Goal: Transaction & Acquisition: Purchase product/service

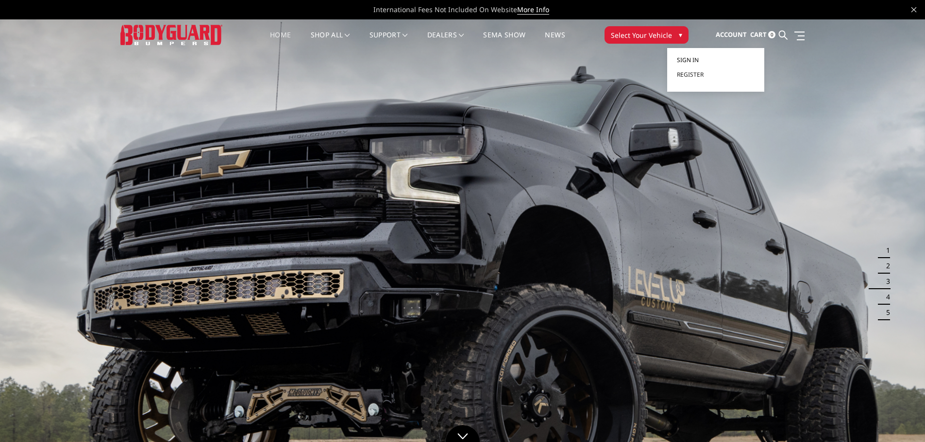
click at [690, 58] on span "Sign in" at bounding box center [688, 60] width 22 height 8
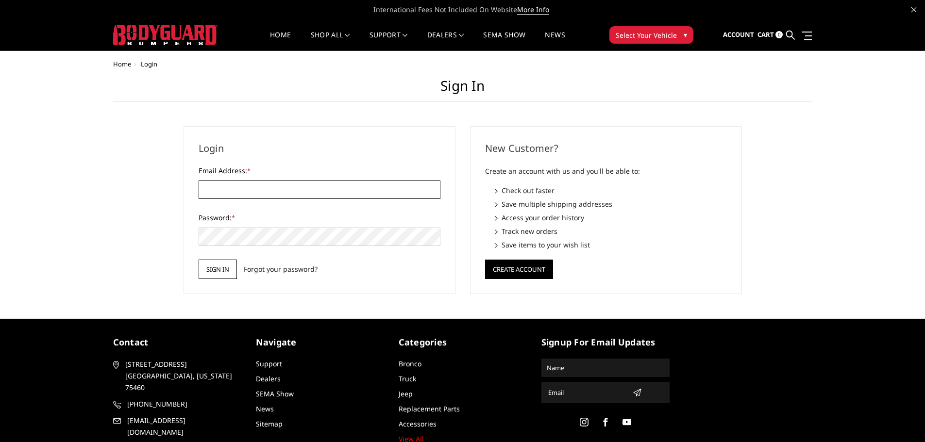
type input "[EMAIL_ADDRESS][DOMAIN_NAME]"
click at [219, 268] on input "Sign in" at bounding box center [218, 269] width 38 height 19
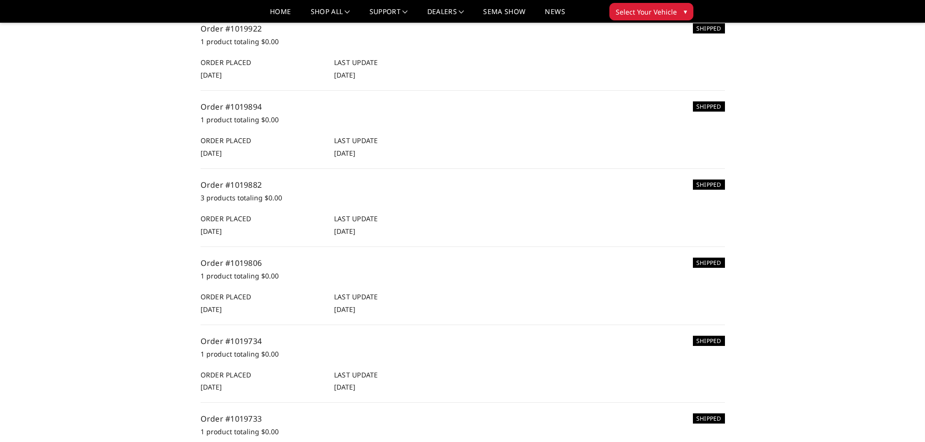
scroll to position [97, 0]
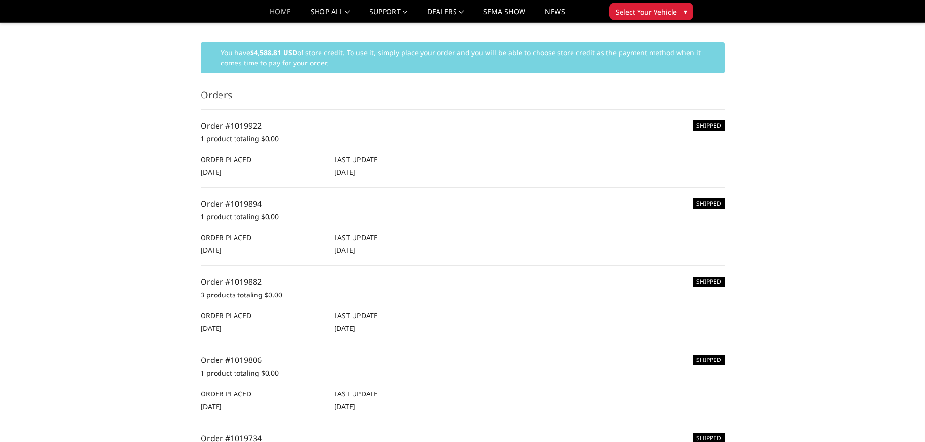
click at [283, 16] on link "Home" at bounding box center [280, 15] width 21 height 14
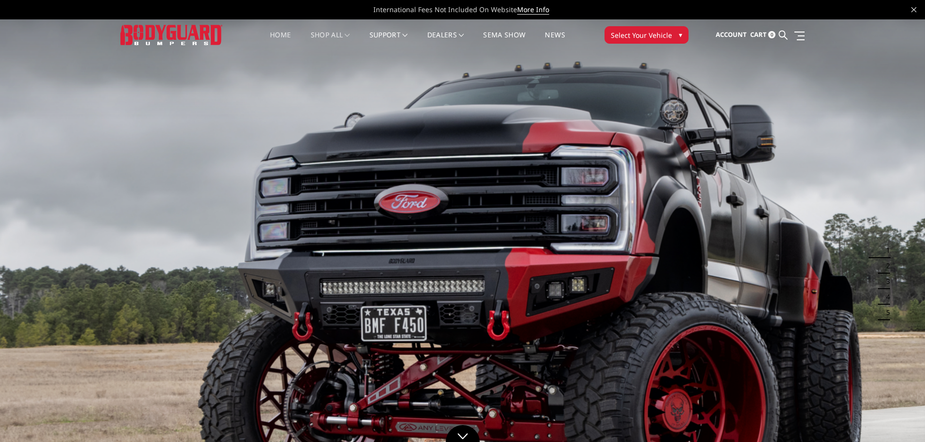
click at [324, 32] on link "shop all" at bounding box center [330, 41] width 39 height 19
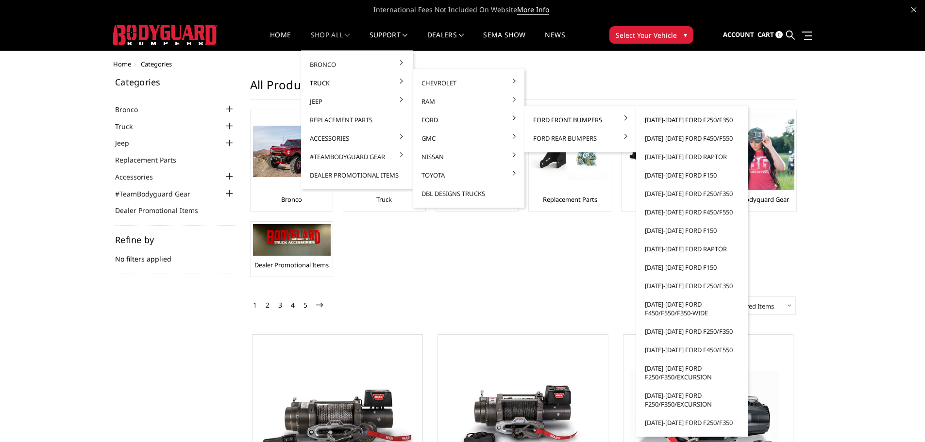
click at [688, 118] on link "[DATE]-[DATE] Ford F250/F350" at bounding box center [692, 120] width 104 height 18
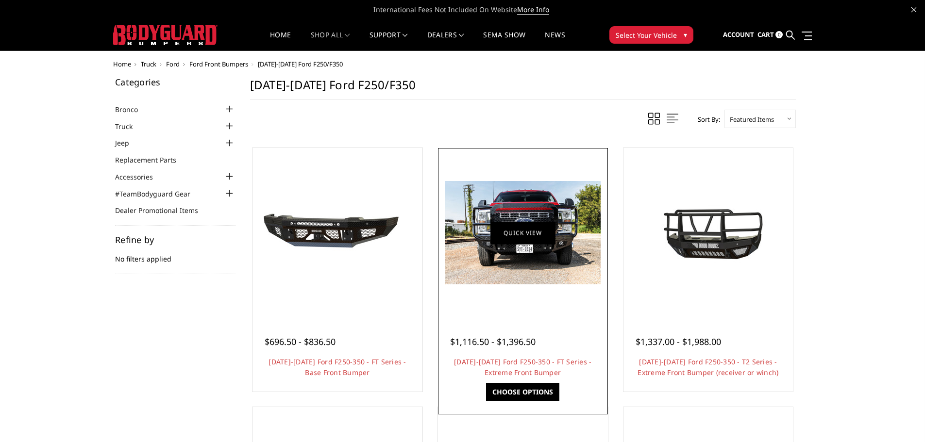
click at [530, 229] on link "Quick view" at bounding box center [522, 232] width 65 height 23
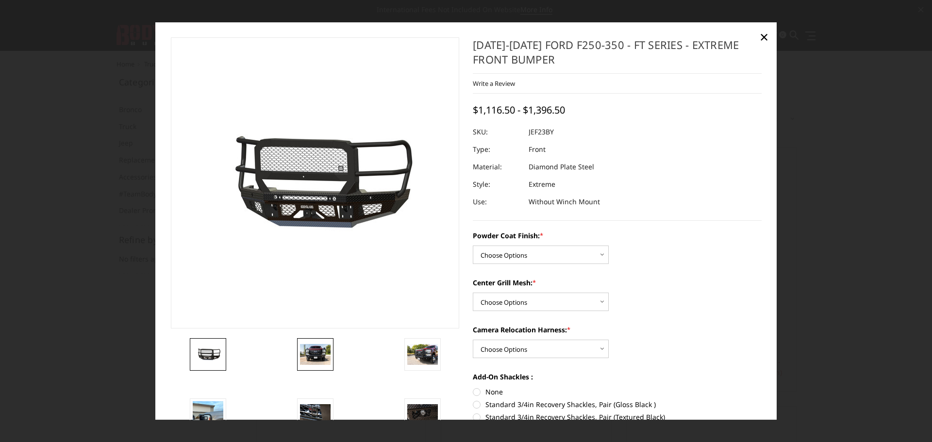
click at [306, 350] on img at bounding box center [315, 355] width 31 height 20
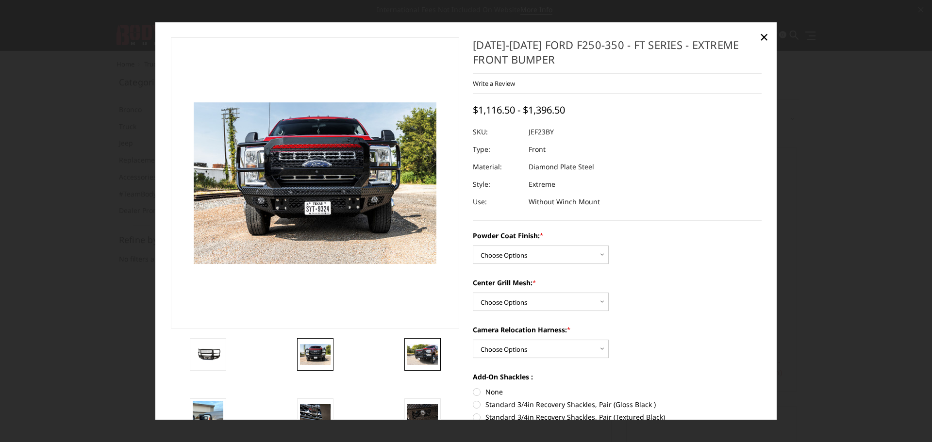
click at [420, 358] on img at bounding box center [422, 355] width 31 height 20
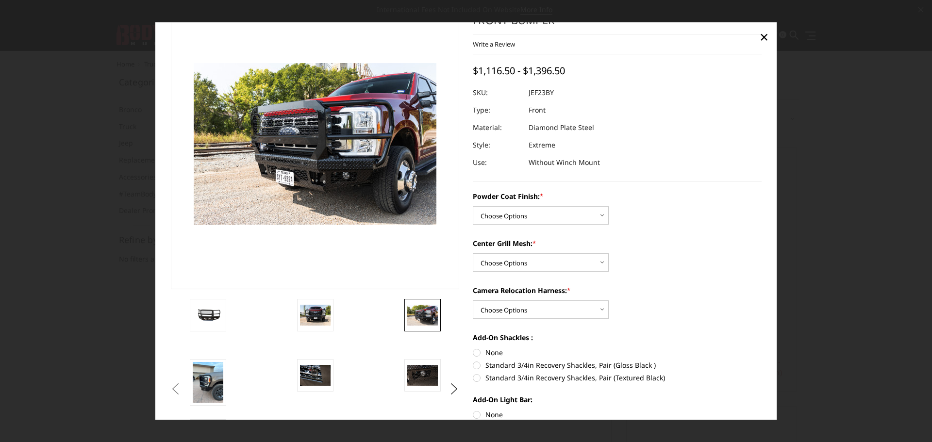
scroll to position [97, 0]
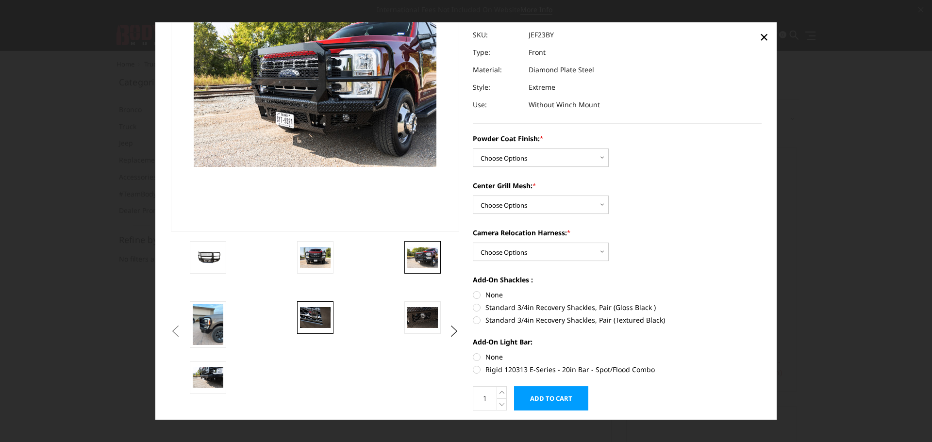
click at [306, 313] on img at bounding box center [315, 318] width 31 height 20
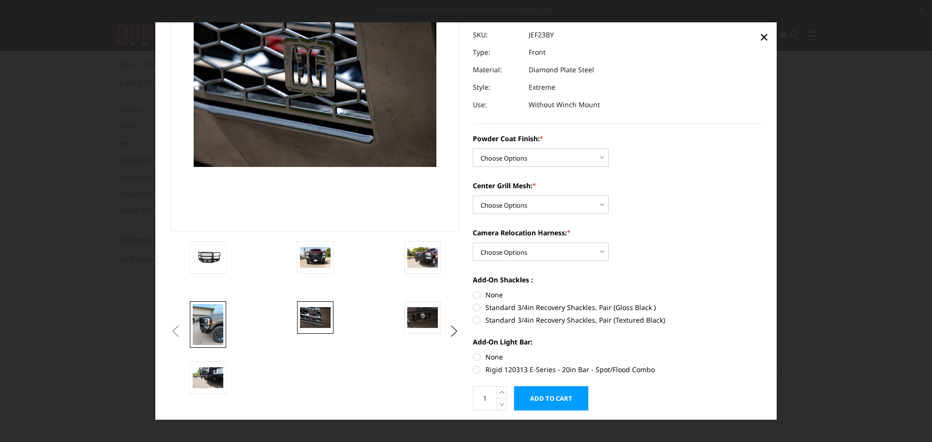
click at [214, 323] on img at bounding box center [208, 324] width 31 height 41
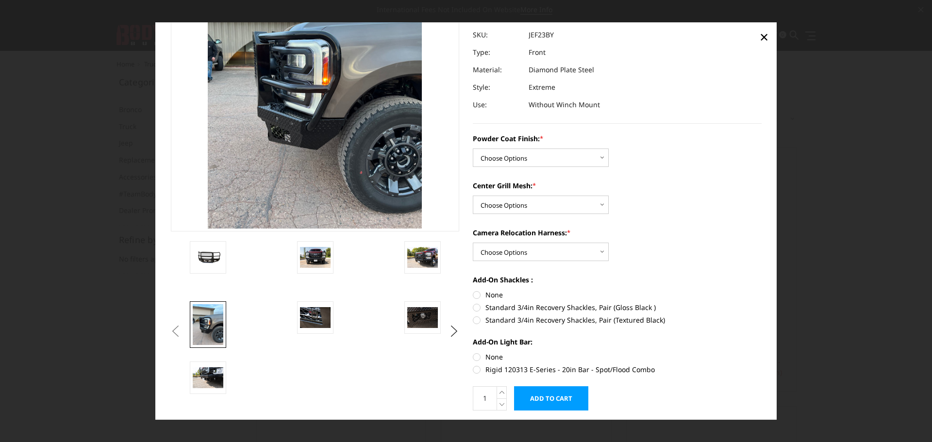
scroll to position [35, 0]
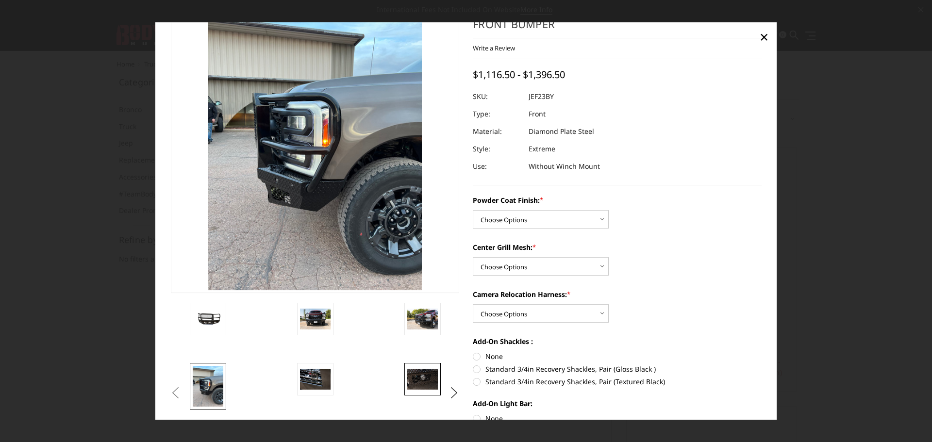
click at [418, 372] on img at bounding box center [422, 380] width 31 height 20
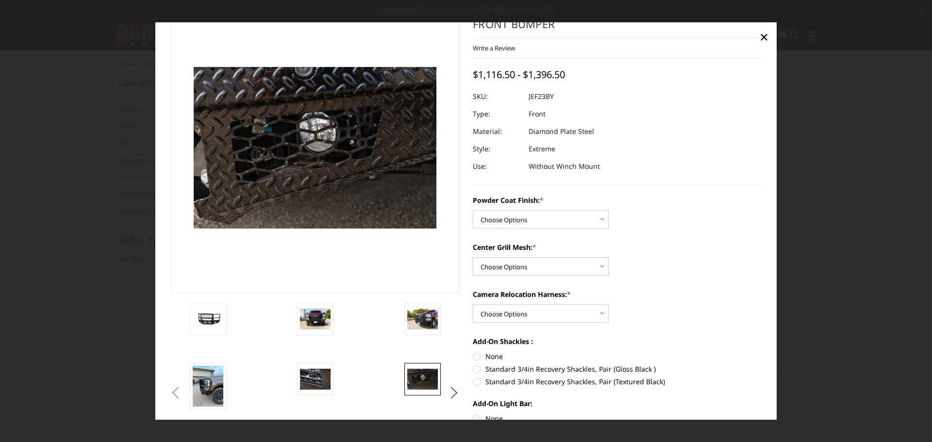
scroll to position [97, 0]
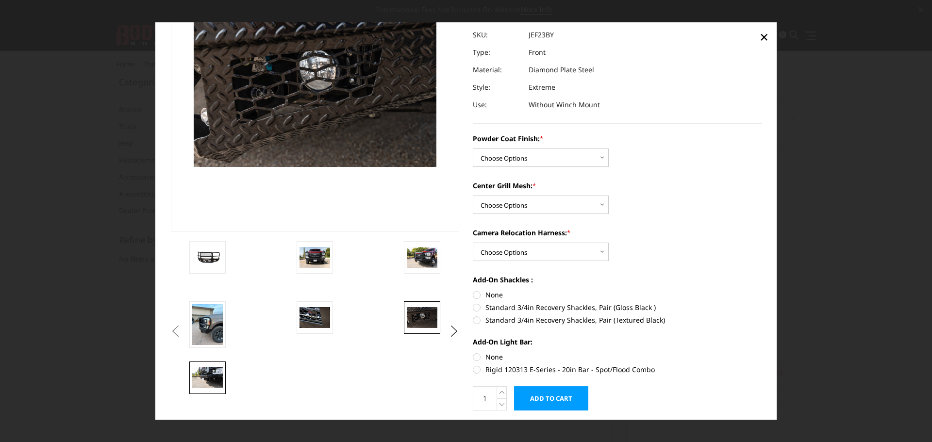
click at [196, 367] on link at bounding box center [207, 378] width 36 height 33
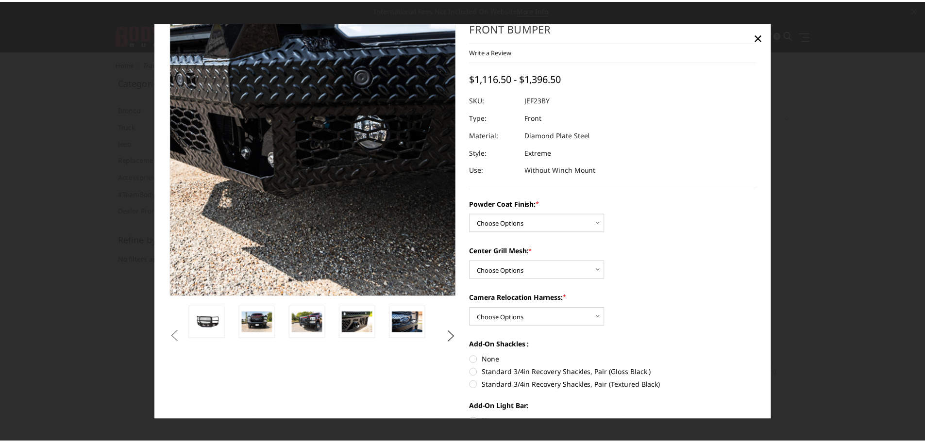
scroll to position [0, 0]
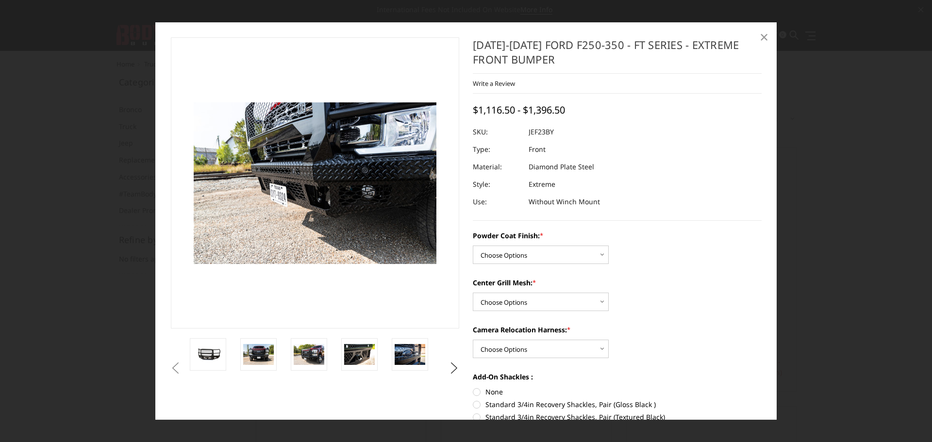
click at [762, 36] on span "×" at bounding box center [764, 36] width 9 height 21
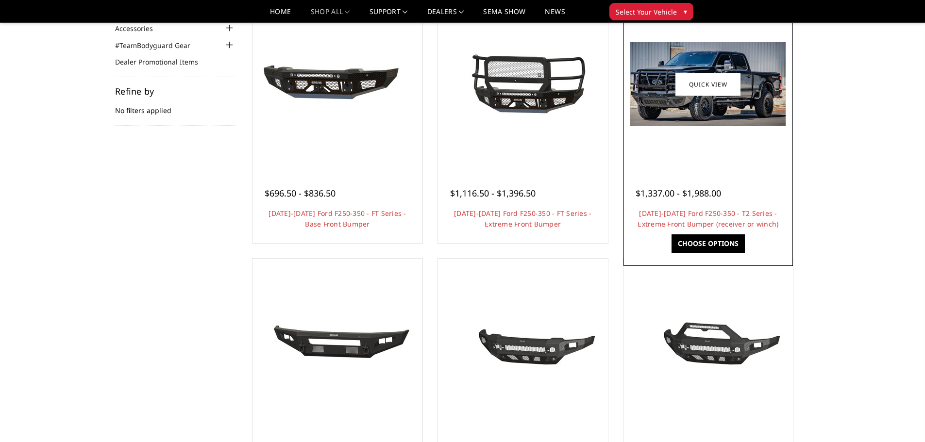
scroll to position [97, 0]
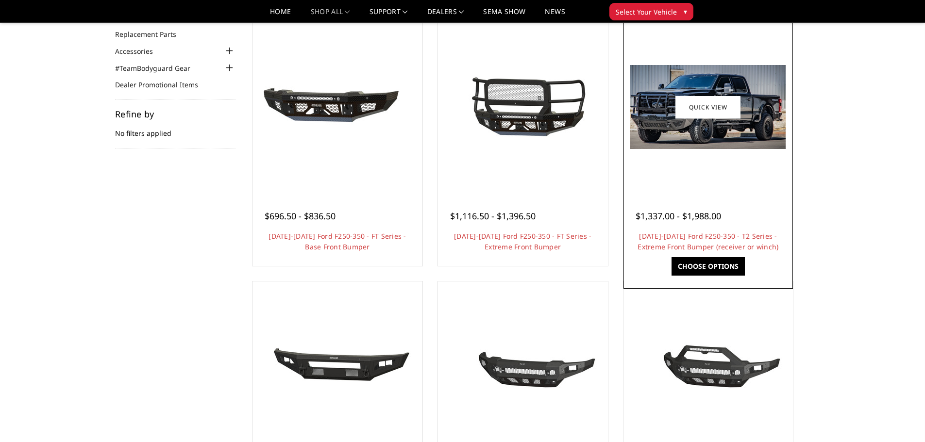
click at [728, 157] on div at bounding box center [708, 107] width 165 height 165
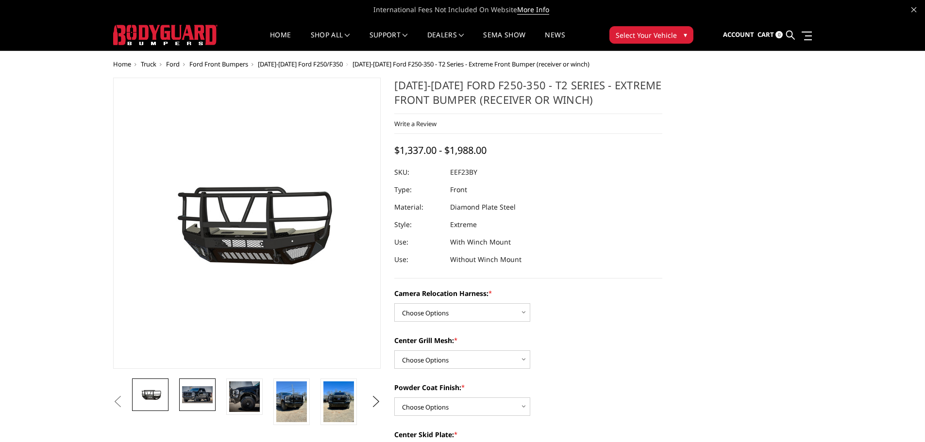
click at [202, 388] on img at bounding box center [197, 395] width 31 height 17
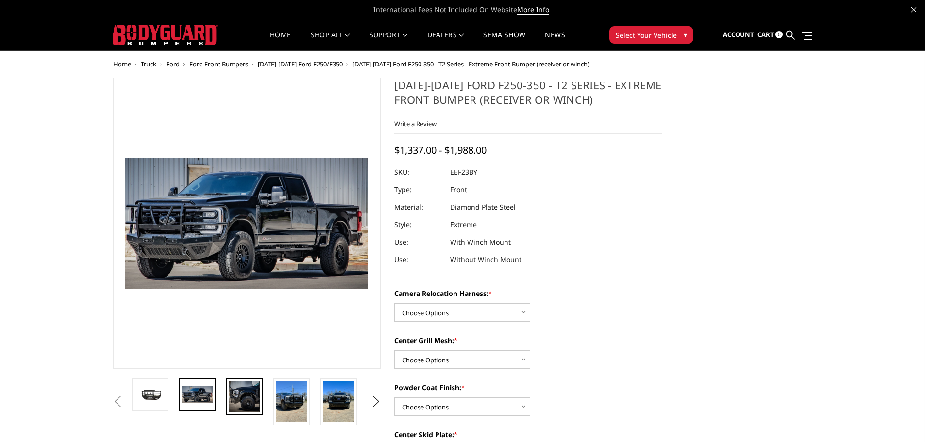
click at [244, 393] on img at bounding box center [244, 397] width 31 height 31
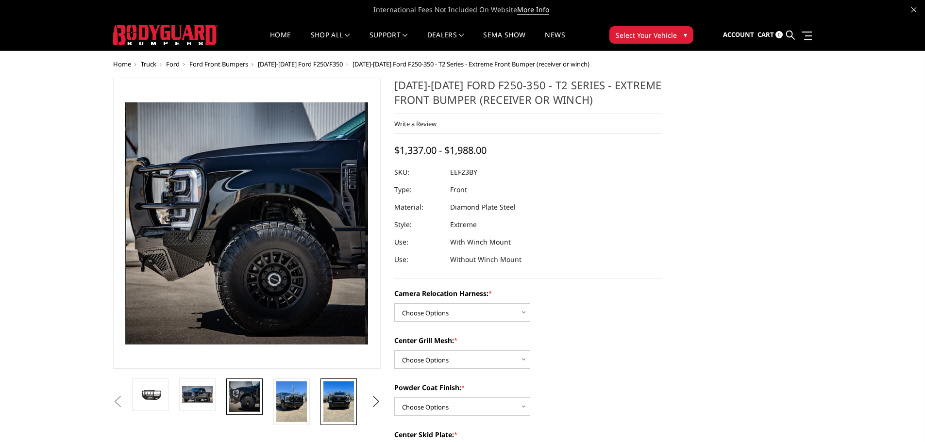
click at [339, 412] on img at bounding box center [338, 402] width 31 height 41
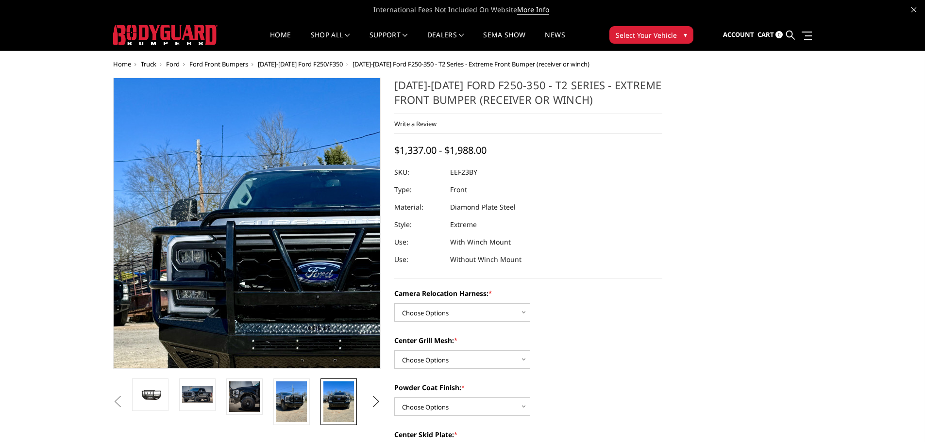
click at [156, 144] on img at bounding box center [314, 314] width 466 height 622
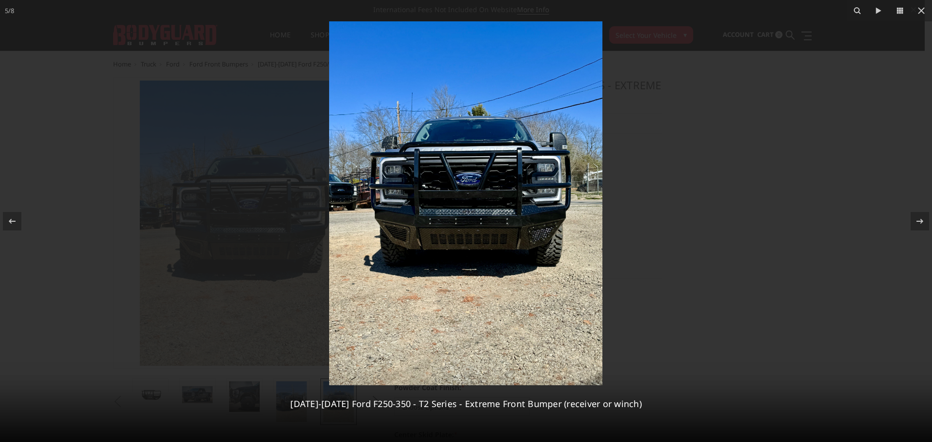
click at [662, 177] on div at bounding box center [466, 221] width 932 height 442
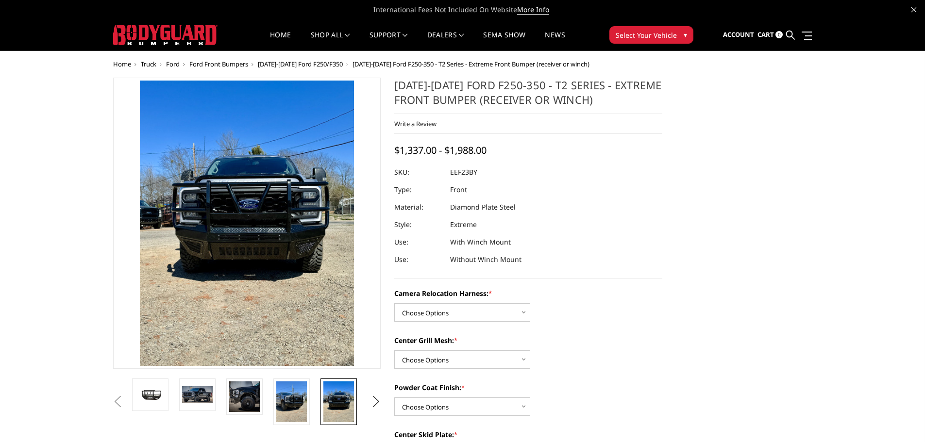
click at [912, 3] on div "International Fees Not Included On Website More Info" at bounding box center [462, 9] width 925 height 19
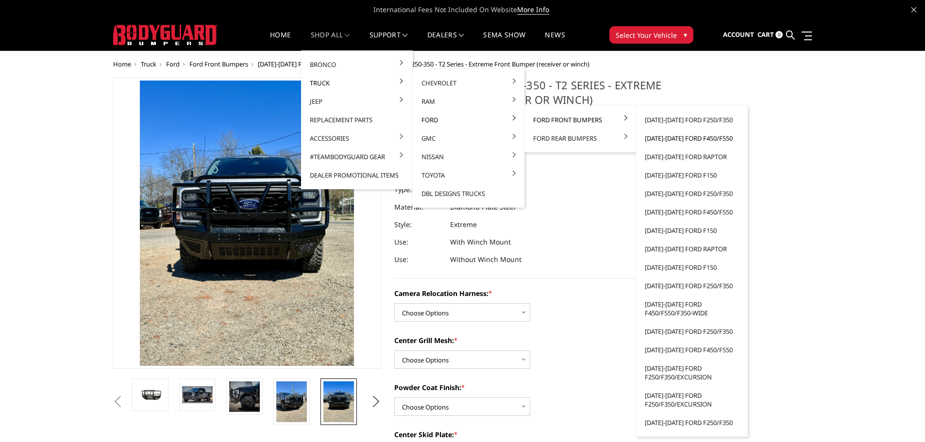
click at [687, 136] on link "[DATE]-[DATE] Ford F450/F550" at bounding box center [692, 138] width 104 height 18
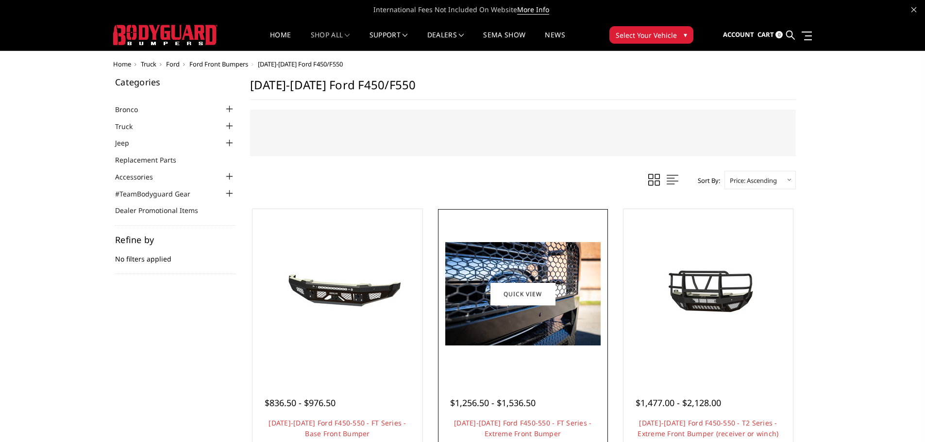
click at [524, 333] on img at bounding box center [522, 293] width 155 height 103
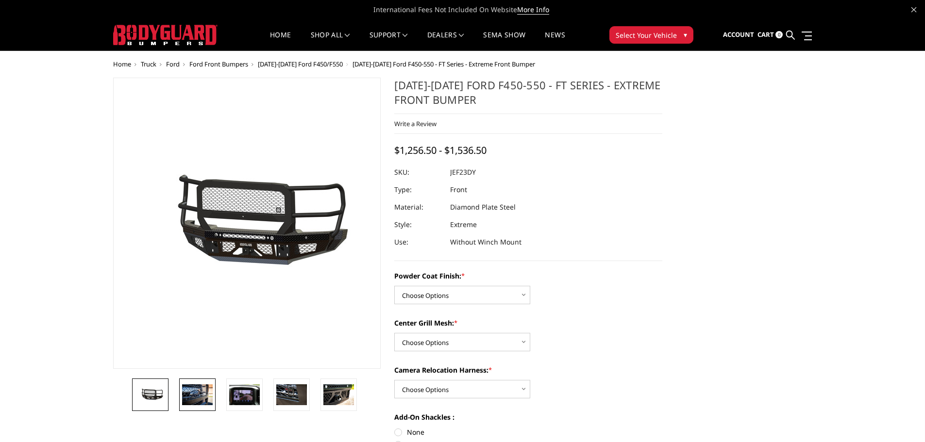
click at [208, 398] on img at bounding box center [197, 395] width 31 height 20
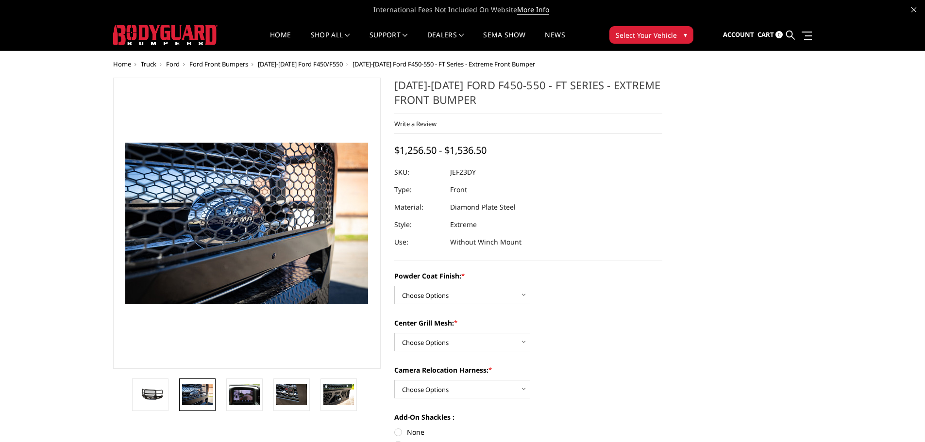
click at [226, 395] on li at bounding box center [247, 395] width 47 height 33
click at [240, 392] on img at bounding box center [244, 395] width 31 height 20
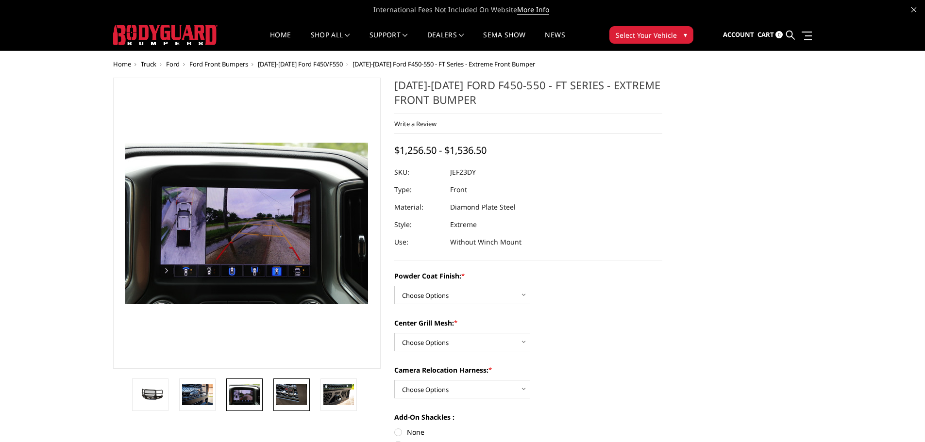
click at [275, 393] on link at bounding box center [291, 395] width 36 height 33
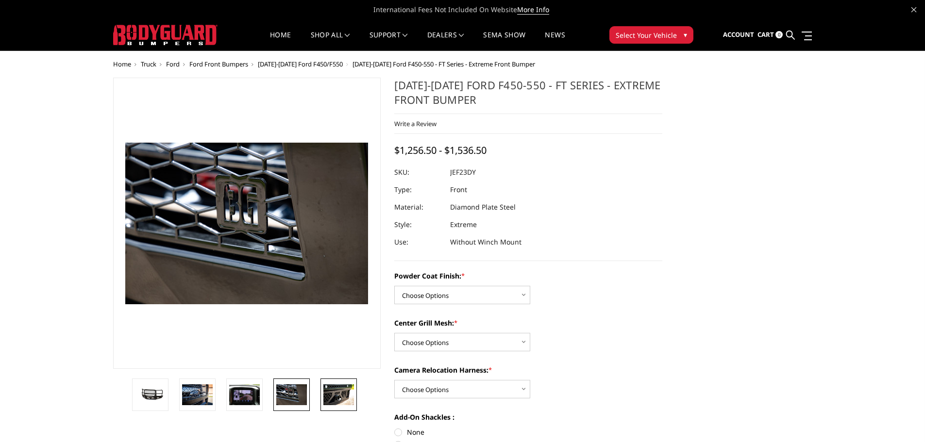
click at [323, 394] on link at bounding box center [339, 395] width 36 height 33
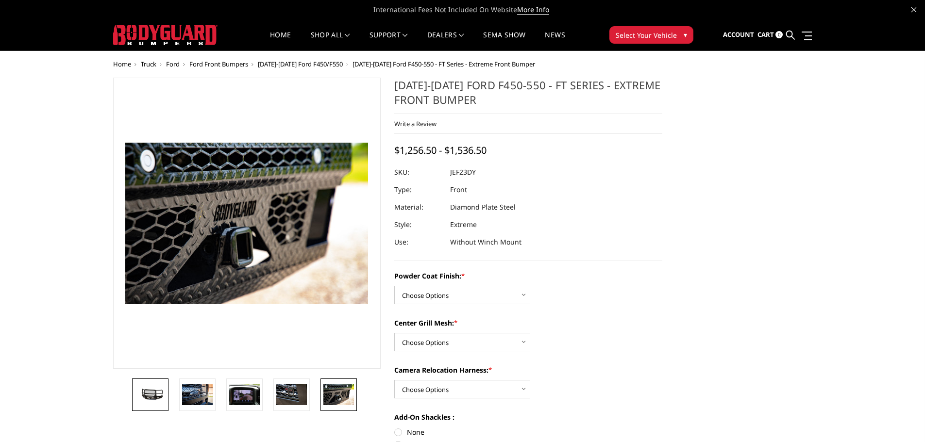
click at [156, 393] on img at bounding box center [150, 395] width 31 height 14
